Goal: Information Seeking & Learning: Learn about a topic

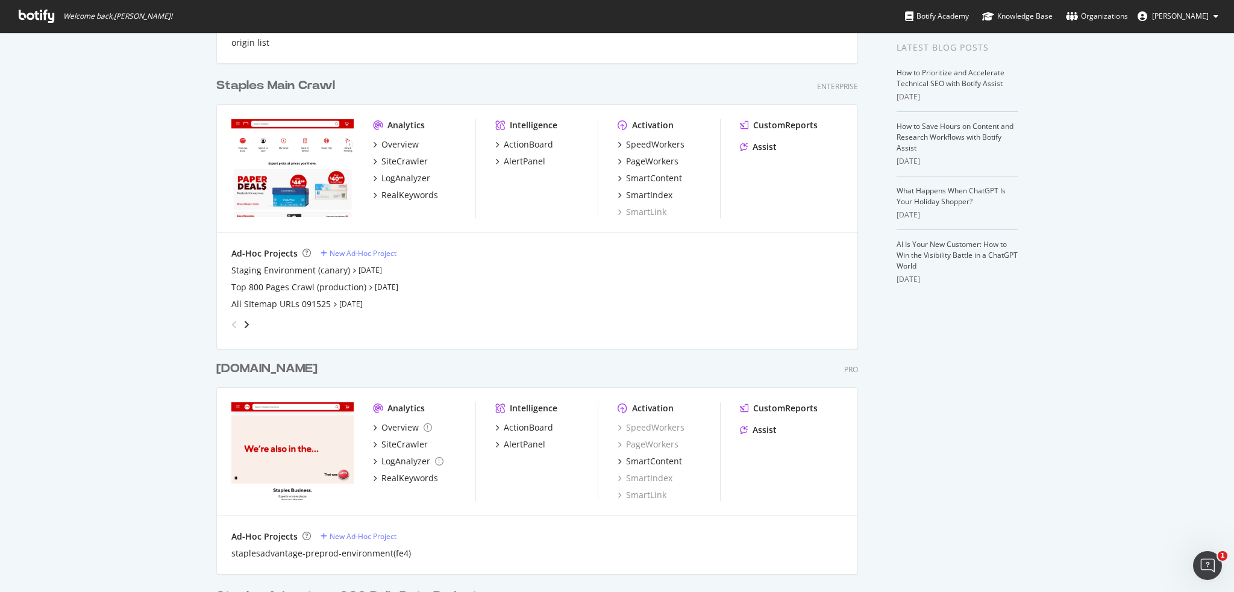
scroll to position [422, 0]
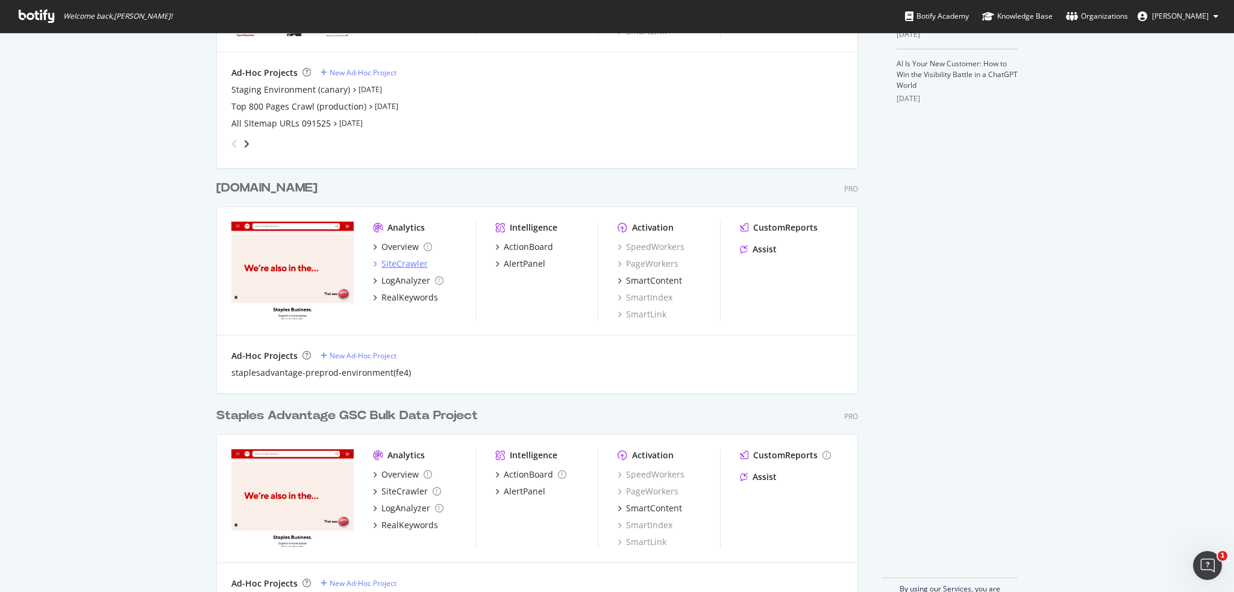
click at [400, 262] on div "SiteCrawler" at bounding box center [404, 264] width 46 height 12
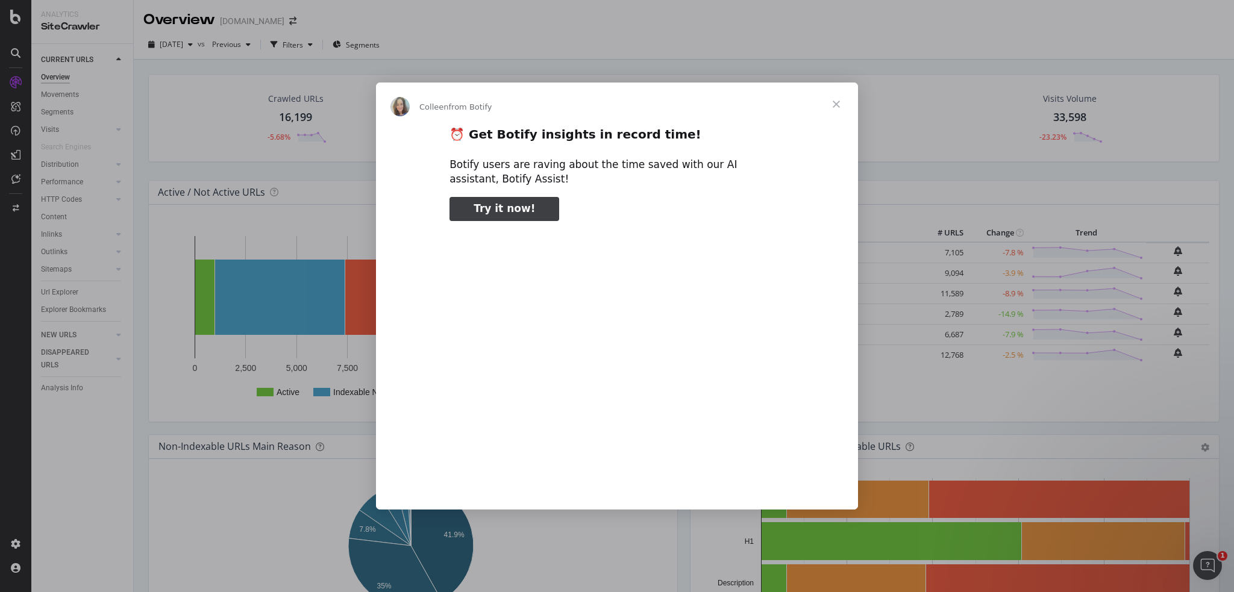
type input "80152"
click at [844, 108] on span "Close" at bounding box center [835, 104] width 43 height 43
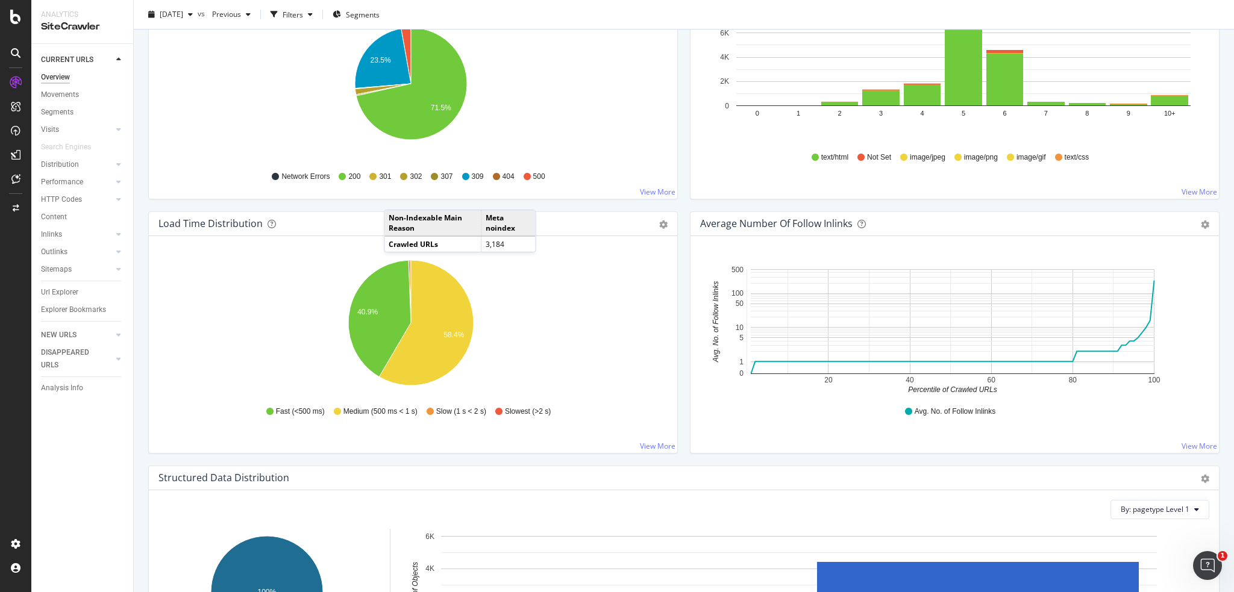
scroll to position [852, 0]
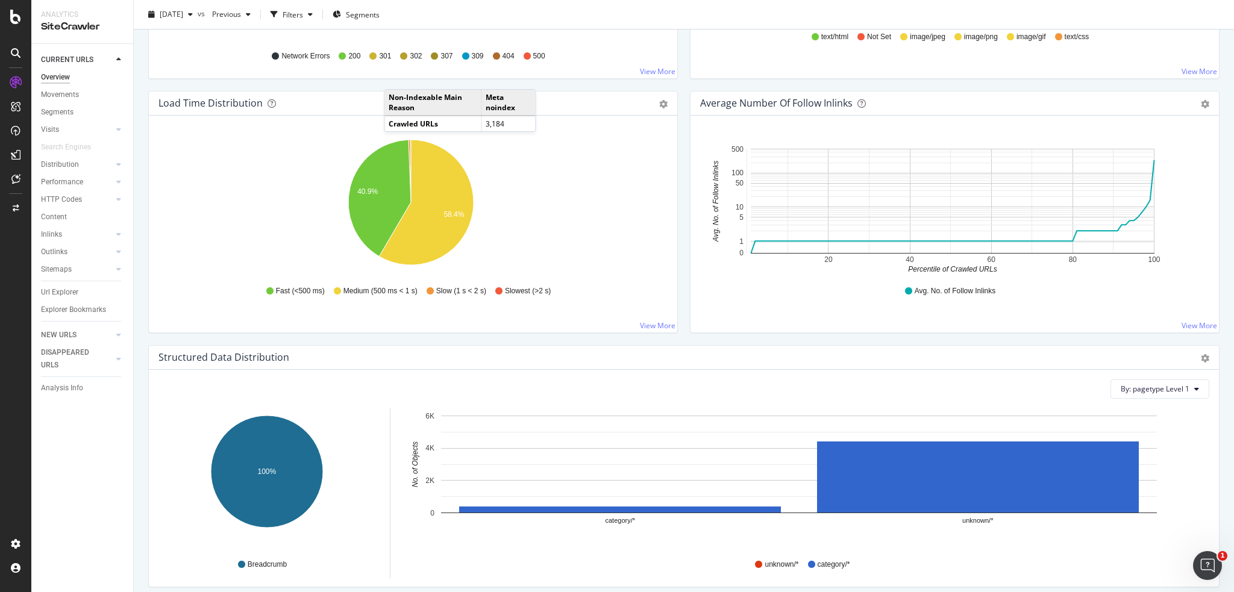
click at [134, 443] on div "Overview [DOMAIN_NAME] [DATE] vs Previous Filters Segments Crawled URLs 16,199 …" at bounding box center [684, 296] width 1100 height 592
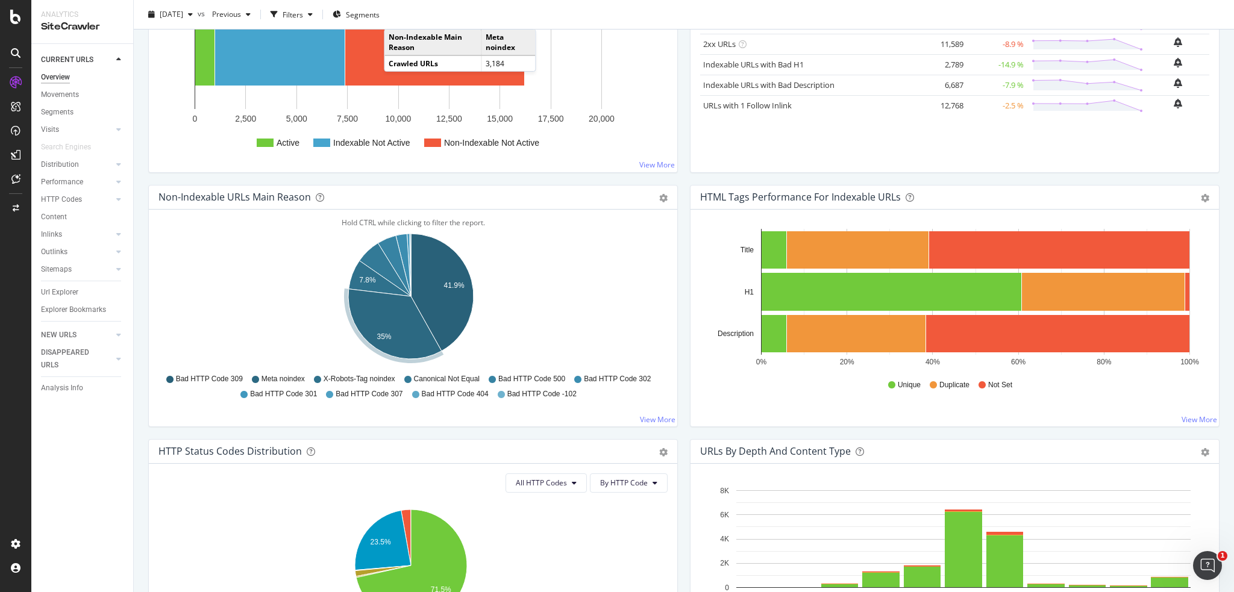
scroll to position [189, 0]
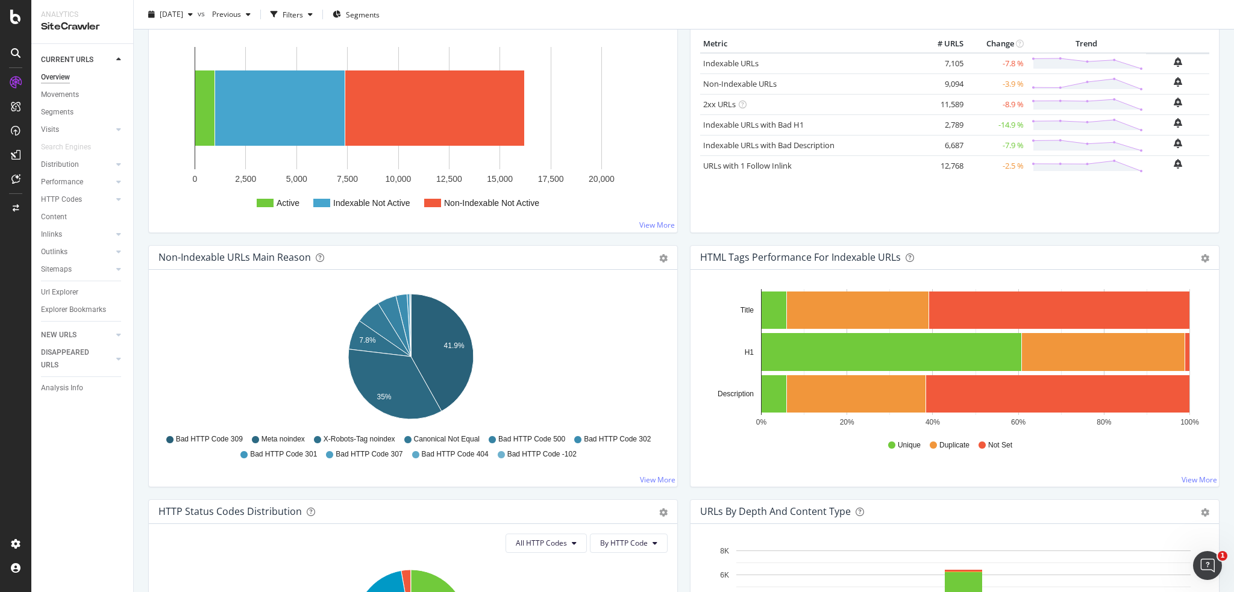
click at [321, 438] on icon at bounding box center [317, 439] width 7 height 7
click at [395, 443] on span "X-Robots-Tag noindex" at bounding box center [359, 439] width 72 height 10
drag, startPoint x: 420, startPoint y: 437, endPoint x: 499, endPoint y: 451, distance: 80.7
click at [395, 437] on span "X-Robots-Tag noindex" at bounding box center [359, 439] width 72 height 10
click at [645, 473] on div "Non-Indexable URLs Main Reason Pie Table Export as CSV Add to Custom Report Hol…" at bounding box center [412, 366] width 529 height 242
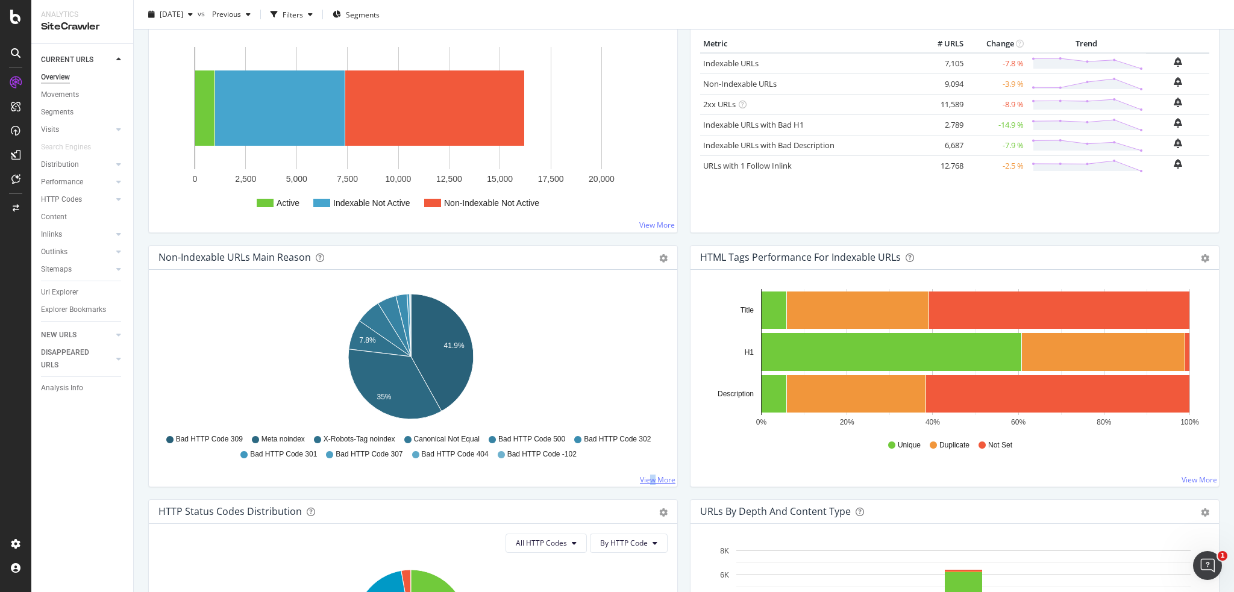
click at [648, 479] on link "View More" at bounding box center [658, 480] width 36 height 10
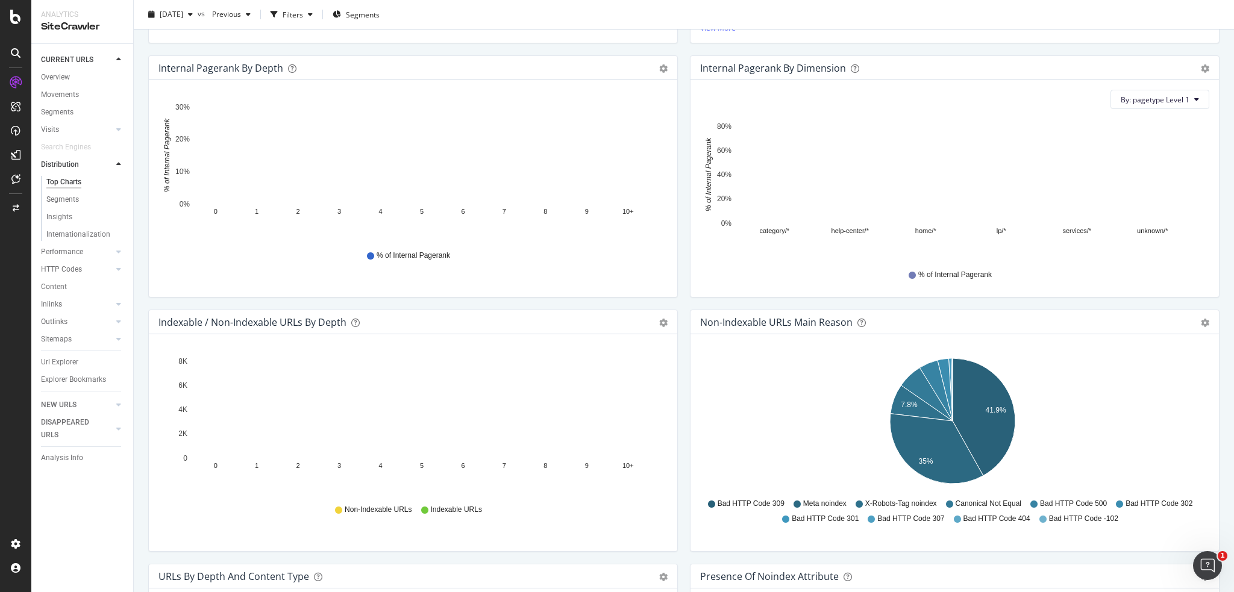
scroll to position [482, 0]
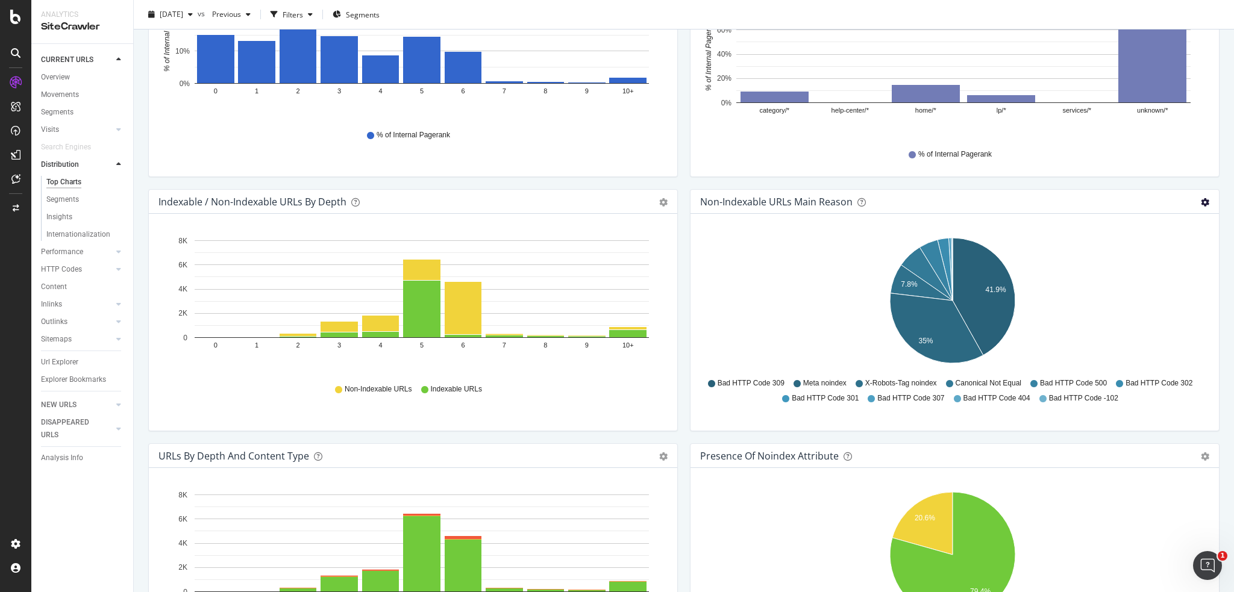
click at [1201, 204] on icon "gear" at bounding box center [1205, 202] width 8 height 8
click at [1122, 246] on span "Table" at bounding box center [1163, 248] width 110 height 16
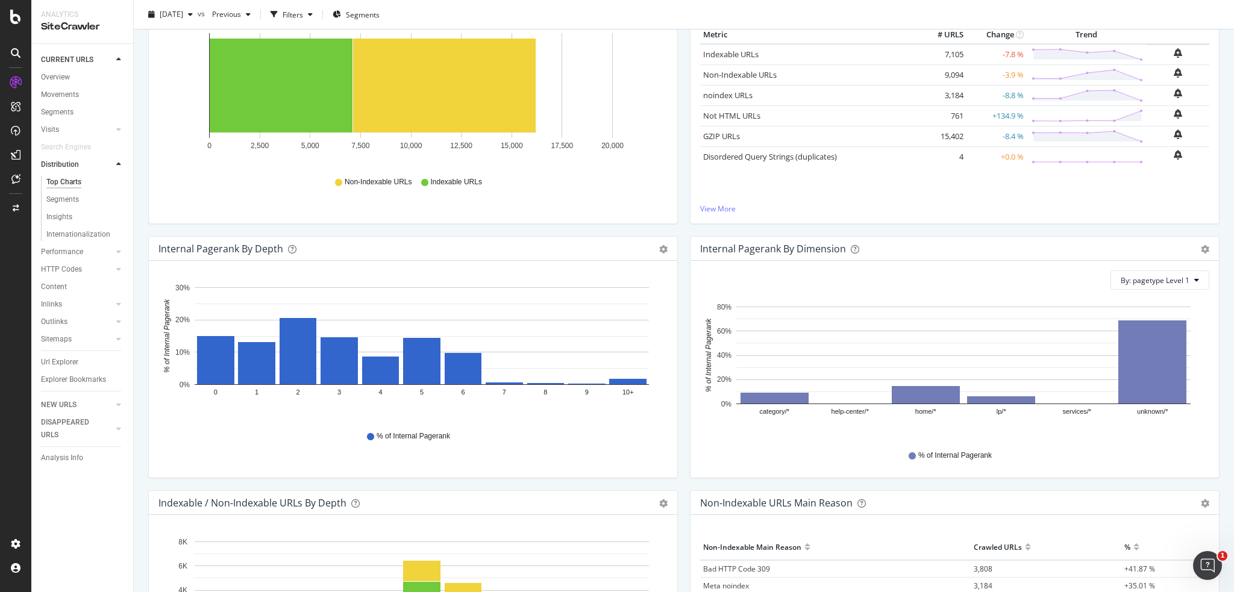
scroll to position [120, 0]
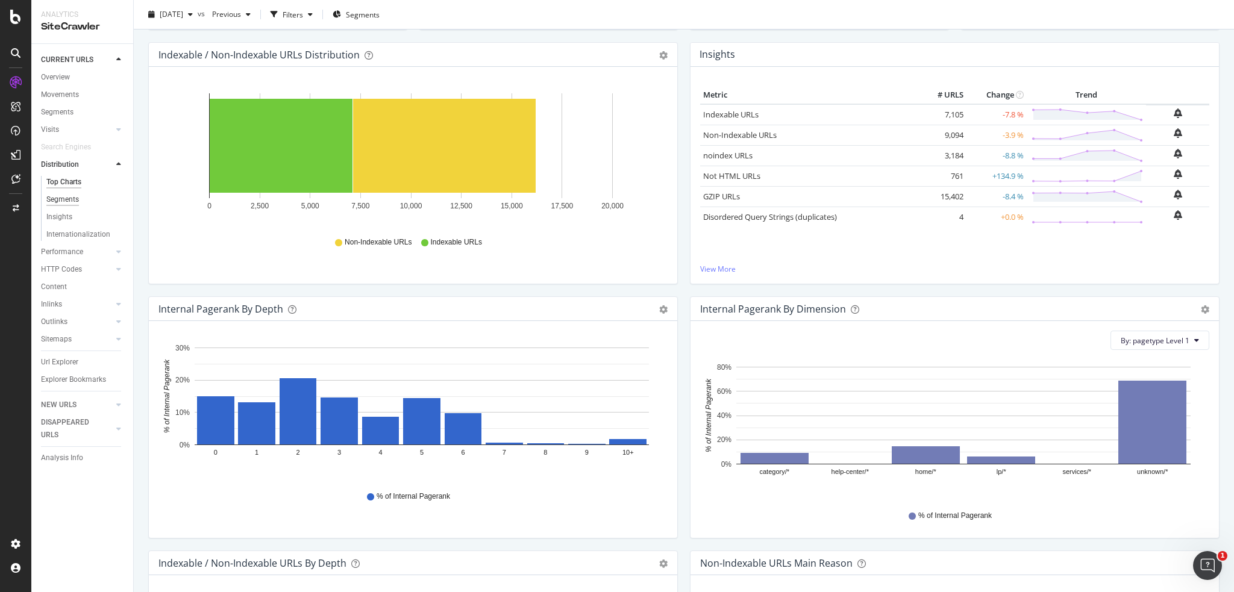
click at [65, 199] on div "Segments" at bounding box center [62, 199] width 33 height 13
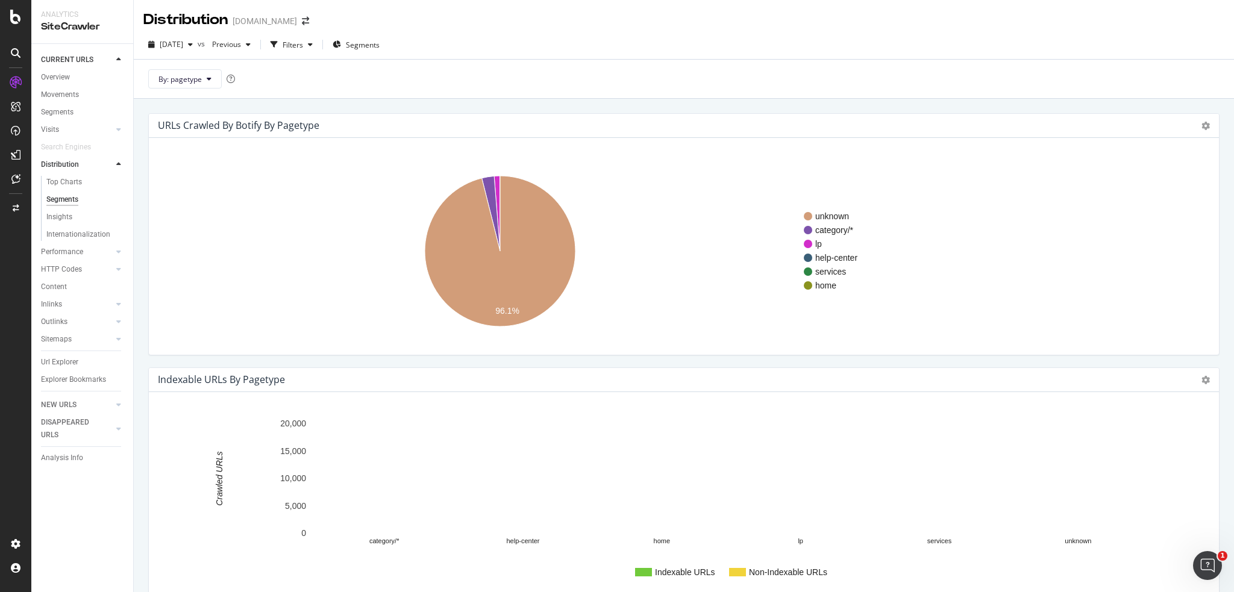
scroll to position [578, 0]
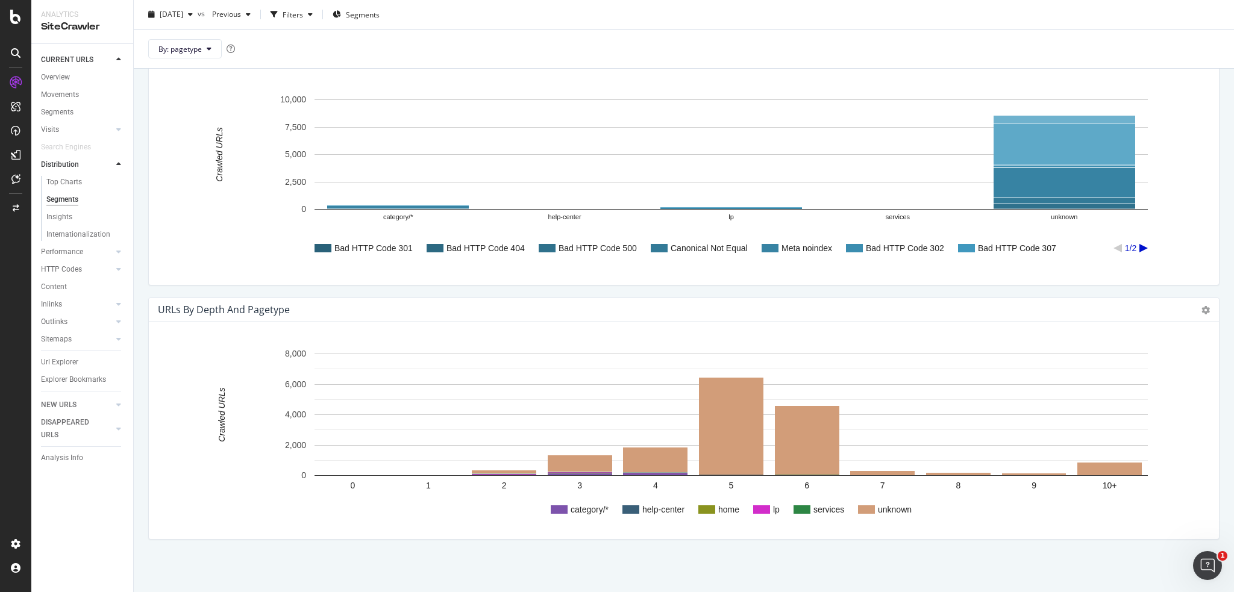
click at [1143, 248] on icon "A chart." at bounding box center [1143, 248] width 8 height 8
click at [1113, 245] on rect "A chart." at bounding box center [730, 248] width 833 height 8
click at [1118, 247] on icon "A chart." at bounding box center [1117, 248] width 8 height 8
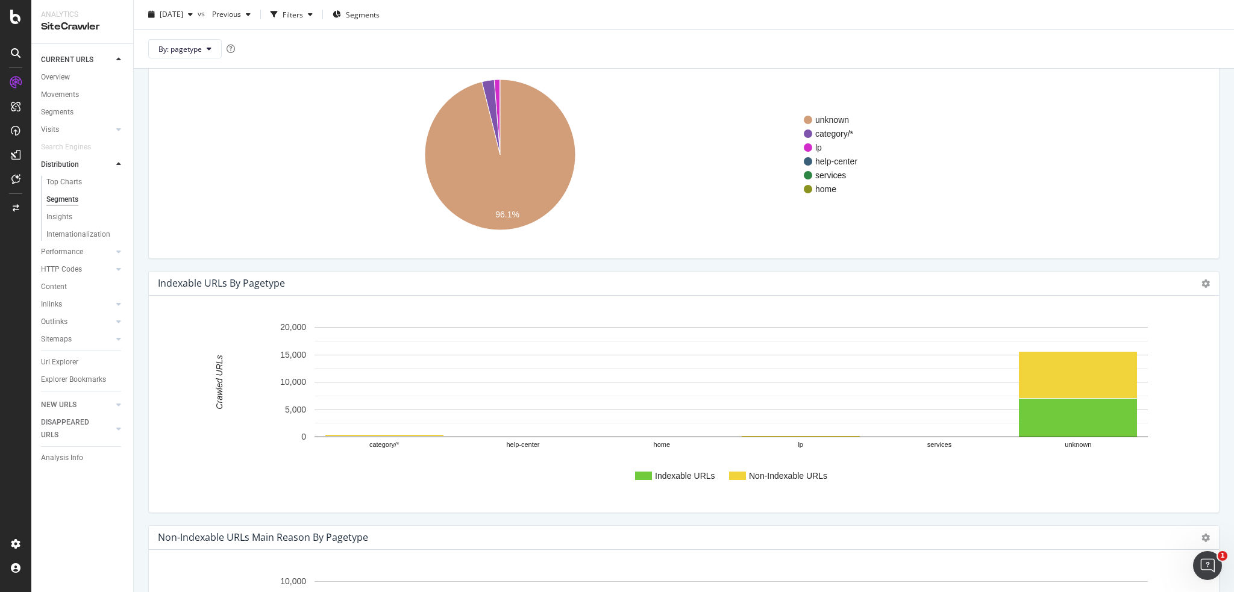
scroll to position [0, 0]
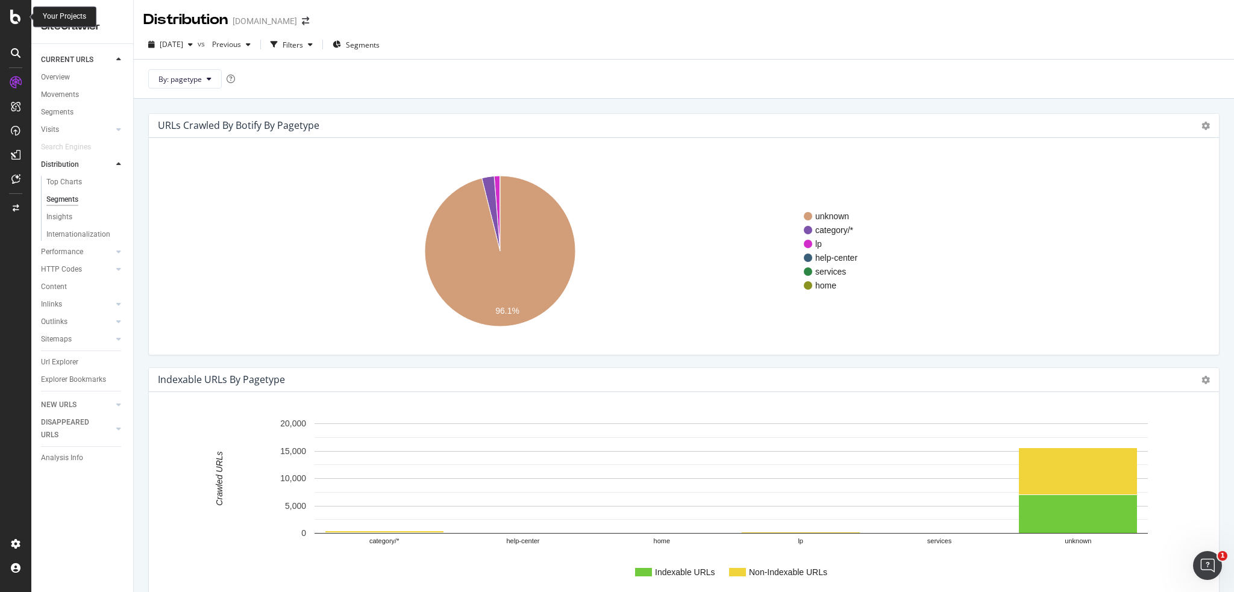
click at [12, 18] on icon at bounding box center [15, 17] width 11 height 14
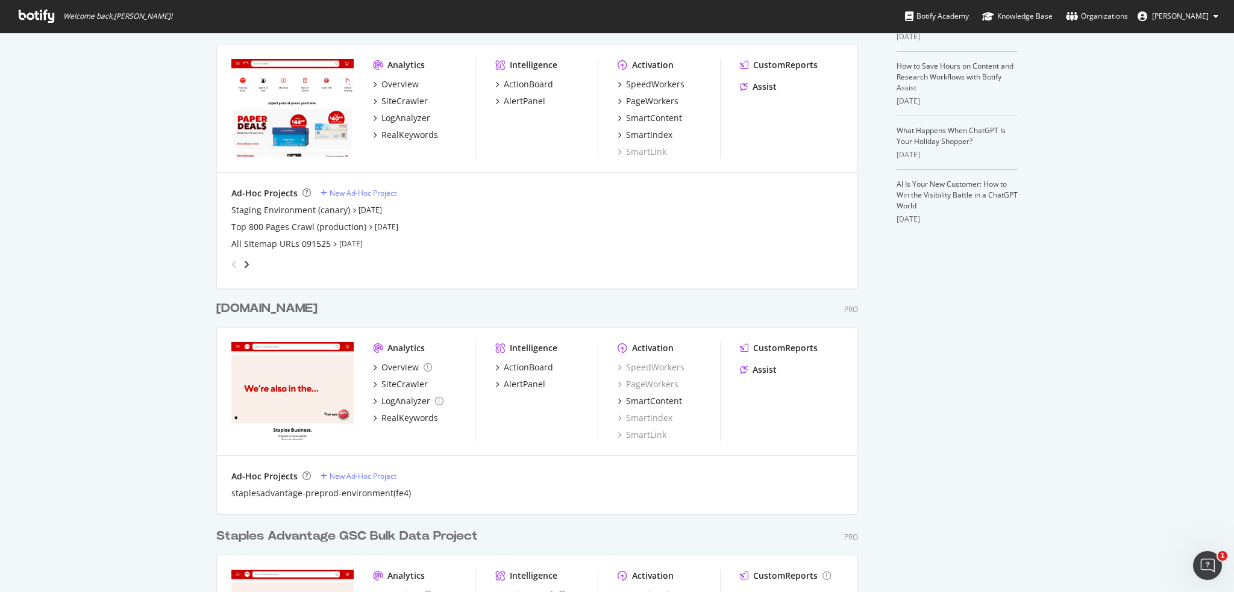
scroll to position [422, 0]
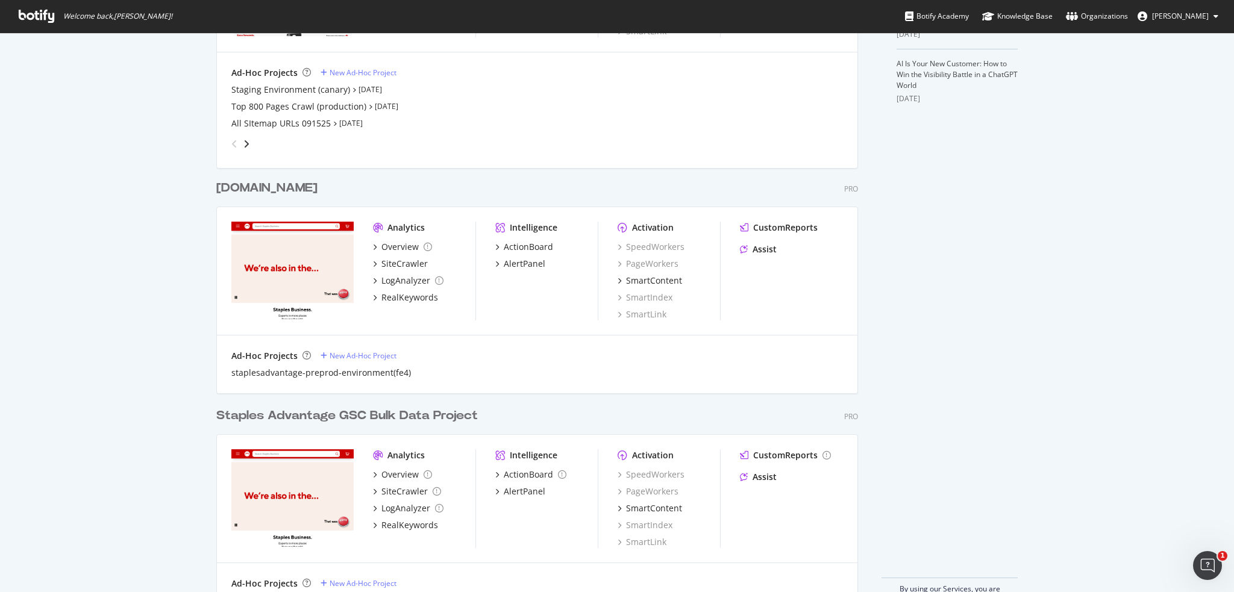
click at [145, 281] on div "My Web Properties Most recent crawl Daily Crawl Project (GSC Bulk Data Integrat…" at bounding box center [617, 117] width 1234 height 1012
